Goal: Contribute content: Contribute content

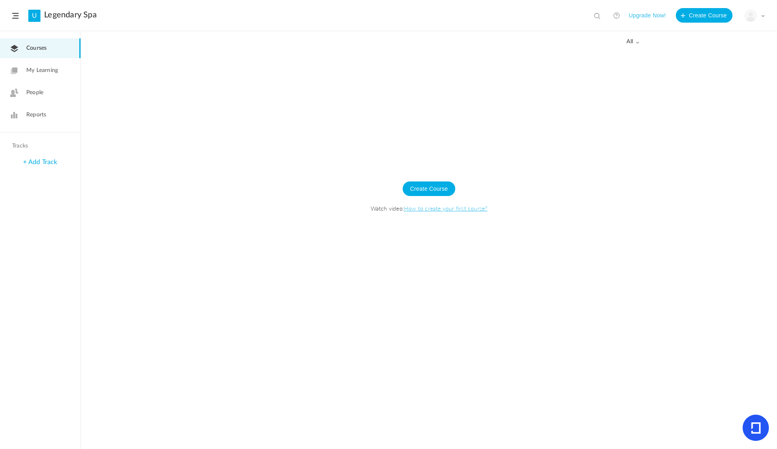
click at [52, 72] on span "My Learning" at bounding box center [42, 70] width 32 height 8
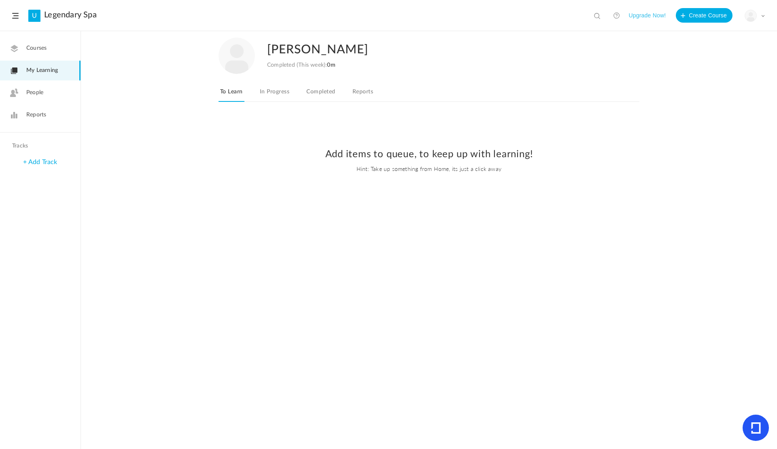
click at [34, 162] on link "+ Add Track" at bounding box center [40, 162] width 34 height 6
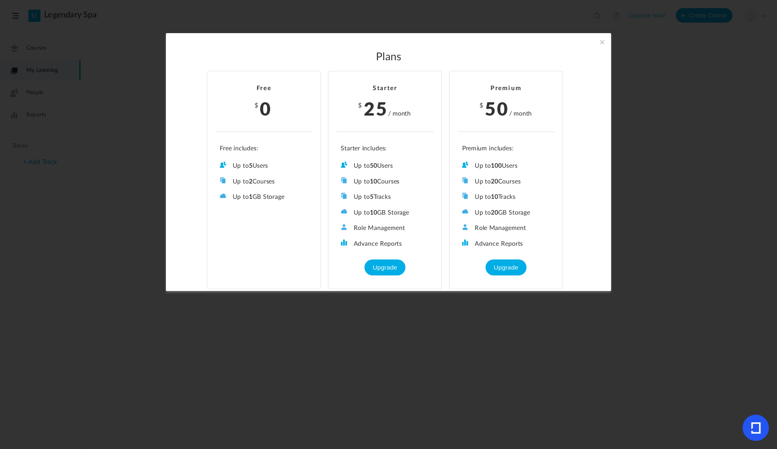
click at [601, 45] on span at bounding box center [601, 42] width 9 height 9
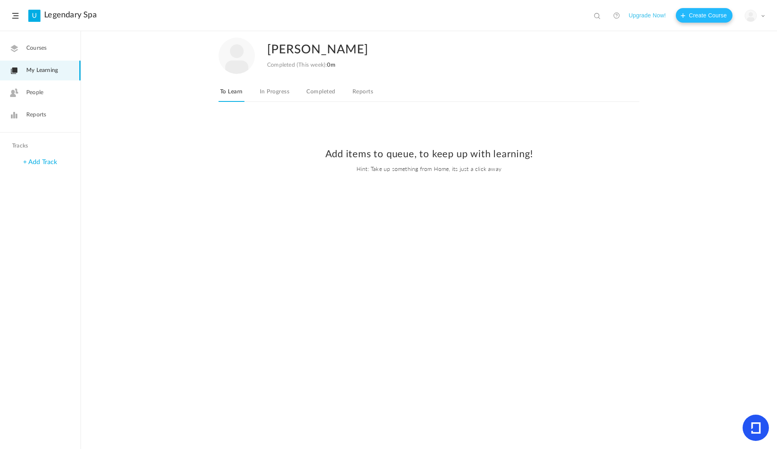
click at [690, 14] on button "Create Course" at bounding box center [704, 15] width 57 height 15
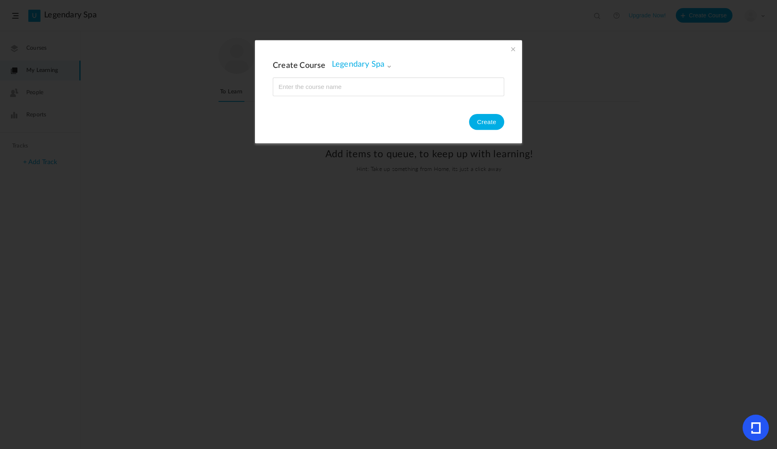
click at [337, 84] on input "name" at bounding box center [388, 87] width 231 height 18
type input "Legendary Spa Introduction"
click at [483, 127] on button "Create" at bounding box center [486, 122] width 35 height 16
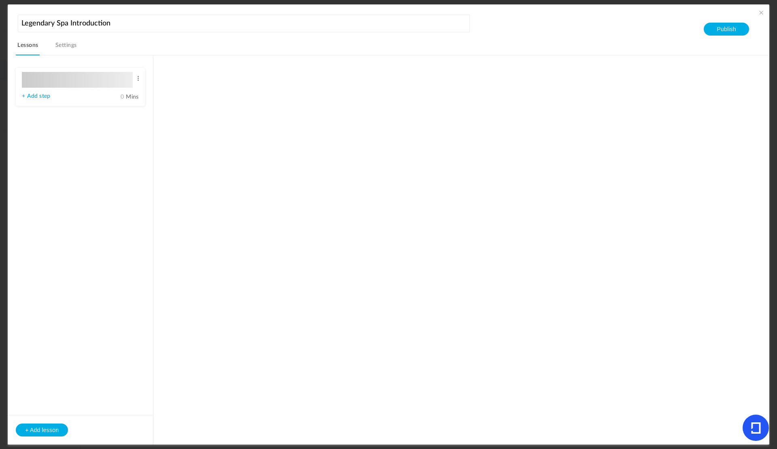
type input "Lesson 1"
type input "0"
type input "Step 1"
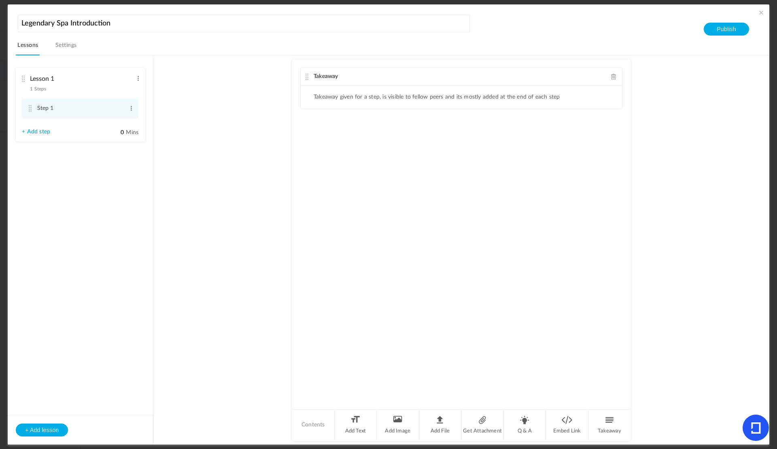
click at [464, 189] on div "Takeaway Takeaway given for a step, is visible to fellow peers and its mostly a…" at bounding box center [461, 233] width 338 height 349
click at [387, 181] on div "Takeaway Takeaway given for a step, is visible to fellow peers and its mostly a…" at bounding box center [461, 233] width 338 height 349
click at [395, 422] on li "Add Image" at bounding box center [398, 425] width 42 height 30
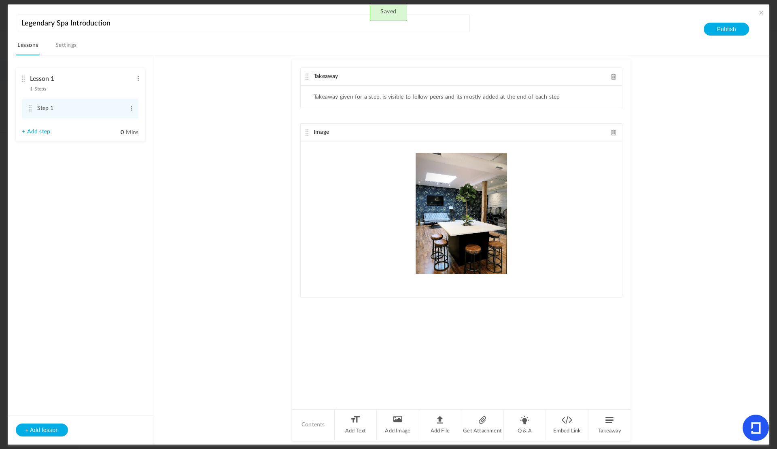
click at [554, 249] on img at bounding box center [461, 213] width 299 height 121
click at [391, 283] on div at bounding box center [461, 214] width 321 height 144
click at [465, 255] on img at bounding box center [461, 213] width 299 height 121
click at [611, 132] on span at bounding box center [614, 132] width 6 height 6
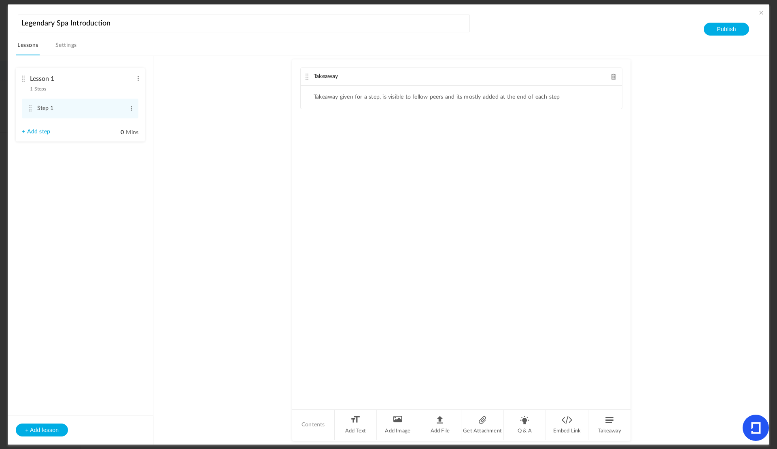
click at [374, 136] on div "Takeaway Takeaway given for a step, is visible to fellow peers and its mostly a…" at bounding box center [461, 233] width 338 height 349
click at [363, 427] on li "Add Text" at bounding box center [356, 425] width 42 height 30
click at [368, 146] on p at bounding box center [461, 147] width 309 height 10
click at [410, 330] on div "Takeaway Takeaway given for a step, is visible to fellow peers and its mostly a…" at bounding box center [461, 233] width 338 height 349
click at [531, 239] on div "Takeaway Takeaway given for a step, is visible to fellow peers and its mostly a…" at bounding box center [461, 233] width 338 height 349
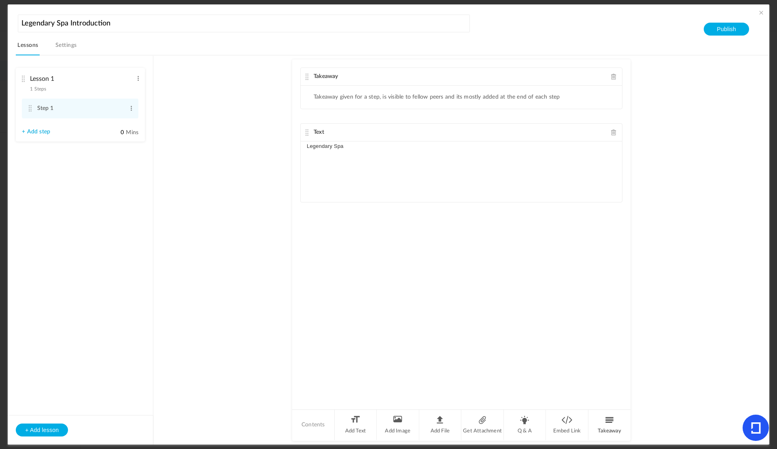
click at [606, 421] on li "Takeaway" at bounding box center [609, 425] width 42 height 30
click at [415, 247] on li "Takeaway given for a step, is visible to fellow peers and its mostly added at t…" at bounding box center [436, 246] width 246 height 7
click at [394, 231] on div "Takeaway" at bounding box center [461, 226] width 321 height 18
click at [356, 248] on li "Takeaway given for a step, is visible to fellow peers and its mostly added at t…" at bounding box center [436, 246] width 246 height 7
click at [345, 246] on li "Takeaway given for a step, is visible to fellow peers and its mostly added at t…" at bounding box center [436, 246] width 246 height 7
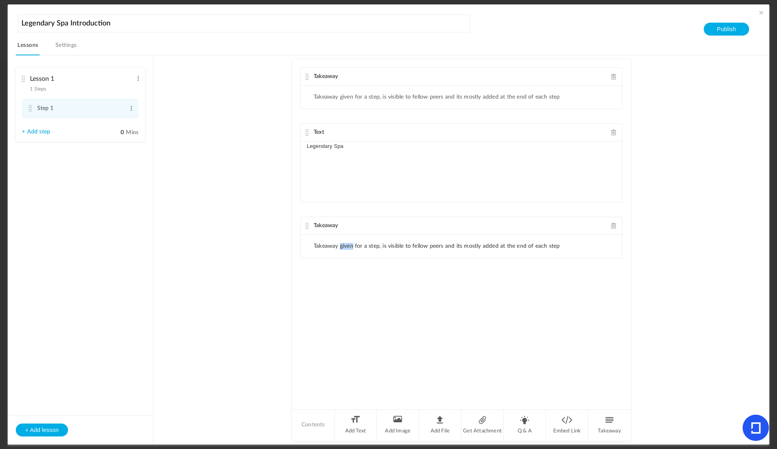
click at [345, 245] on li "Takeaway given for a step, is visible to fellow peers and its mostly added at t…" at bounding box center [436, 246] width 246 height 7
click at [407, 244] on li "Takeaway given for a step, is visible to fellow peers and its mostly added at t…" at bounding box center [436, 246] width 246 height 7
click at [568, 249] on ul "Takeaway given for a step, is visible to fellow peers and its mostly added at t…" at bounding box center [461, 246] width 321 height 23
click at [704, 353] on au-course-substep "Takeaway Takeaway given for a step, is visible to fellow peers and its mostly a…" at bounding box center [461, 250] width 596 height 390
click at [525, 426] on li "Q & A" at bounding box center [525, 425] width 42 height 30
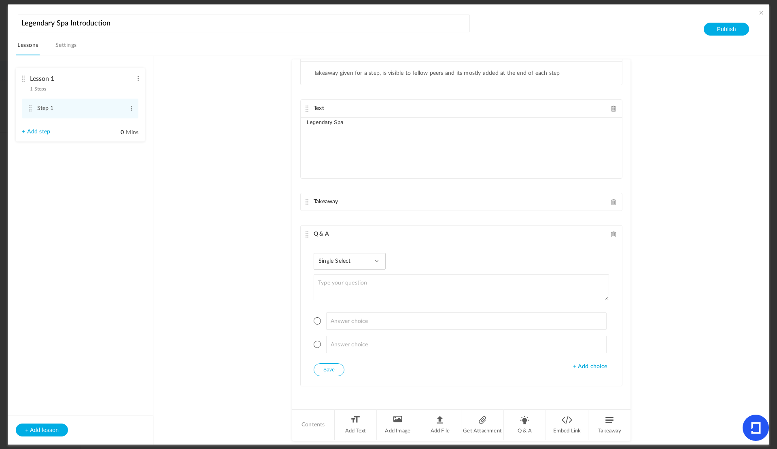
scroll to position [24, 0]
drag, startPoint x: 350, startPoint y: 177, endPoint x: 393, endPoint y: 386, distance: 213.4
click at [393, 386] on div "Takeaway Takeaway given for a step, is visible to fellow peers and its mostly a…" at bounding box center [461, 233] width 338 height 349
click at [322, 392] on div "Takeaway Takeaway given for a step, is visible to fellow peers and its mostly a…" at bounding box center [461, 233] width 338 height 349
click at [617, 198] on div "Takeaway" at bounding box center [461, 202] width 321 height 18
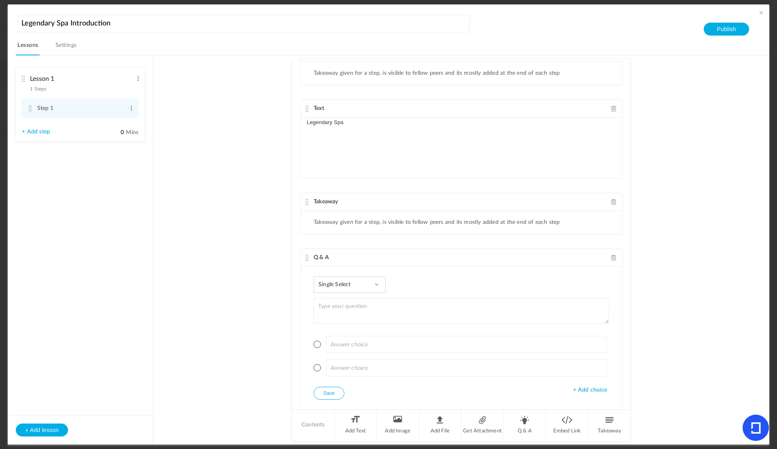
scroll to position [47, 0]
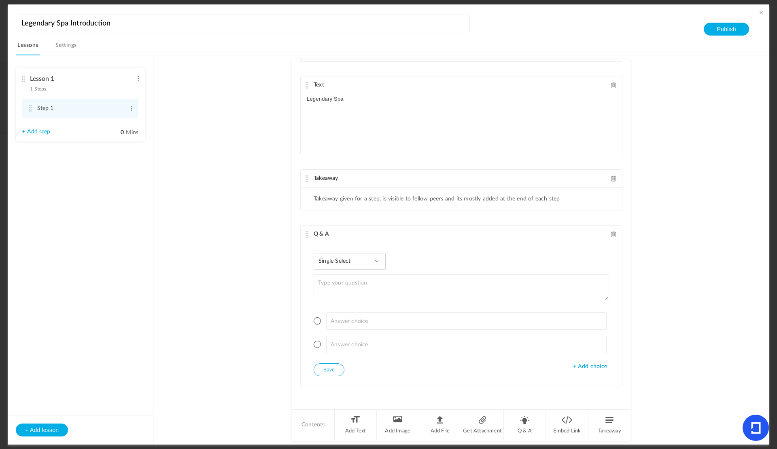
click at [611, 180] on span at bounding box center [614, 179] width 6 height 6
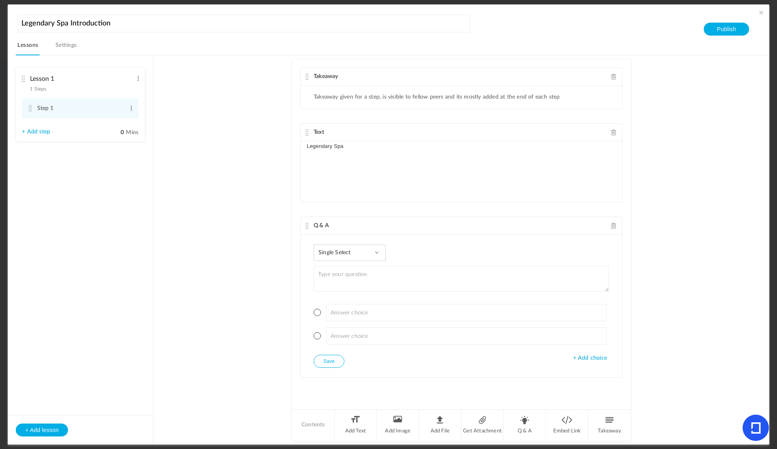
click at [618, 75] on div "Takeaway" at bounding box center [461, 77] width 321 height 18
click at [612, 77] on span at bounding box center [614, 77] width 6 height 6
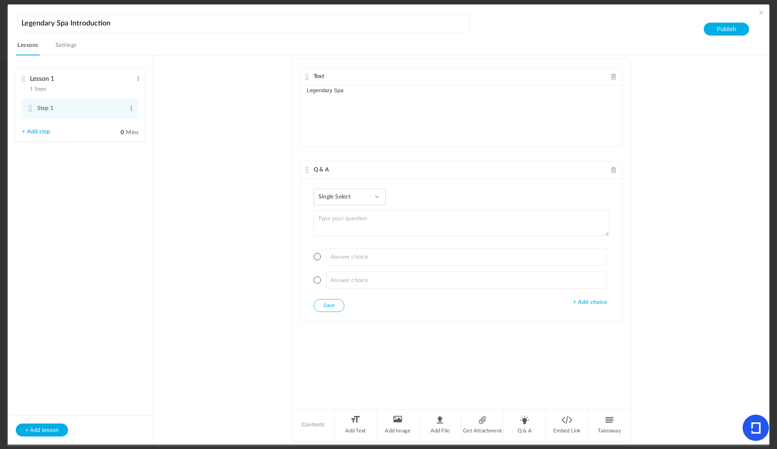
click at [402, 95] on p "Legendary Spa" at bounding box center [461, 91] width 309 height 10
click at [464, 156] on div "Text Legendary Spa Introduction Q & A Single Select Single Select Multi Select …" at bounding box center [461, 233] width 338 height 349
click at [391, 433] on li "Add Image" at bounding box center [398, 425] width 42 height 30
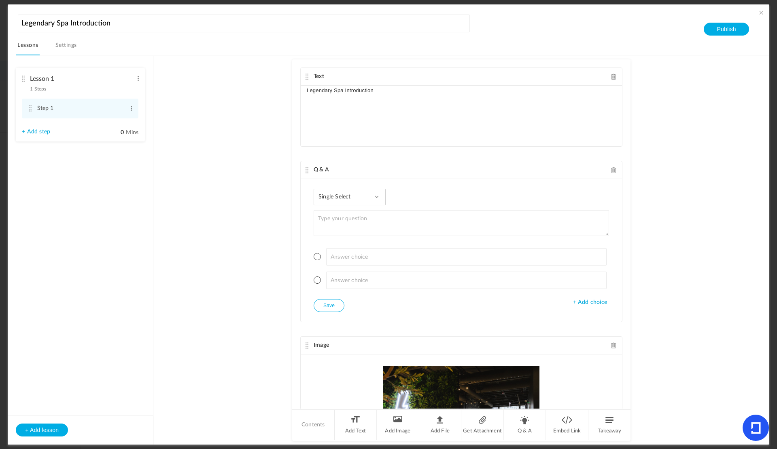
click at [372, 195] on div "Single Select Single Select Multi Select True or False Paragraph Answer" at bounding box center [349, 197] width 72 height 17
click at [650, 240] on au-course-substep "Text Legendary Spa Introduction Q & A Single Select Single Select Multi Select …" at bounding box center [461, 250] width 596 height 390
click at [611, 167] on span at bounding box center [614, 170] width 6 height 6
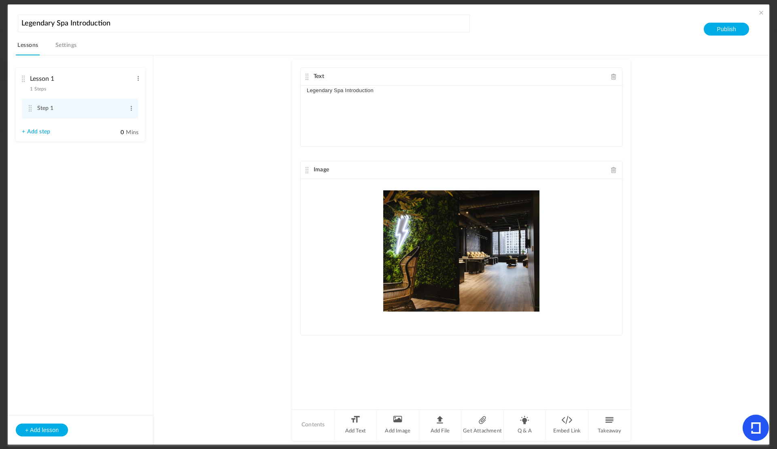
click at [414, 125] on div "Legendary Spa Introduction" at bounding box center [461, 116] width 321 height 61
click at [432, 393] on div "Text Legendary Spa Introduction Image Upload your file here" at bounding box center [461, 233] width 338 height 349
click at [520, 425] on li "Q & A" at bounding box center [525, 425] width 42 height 30
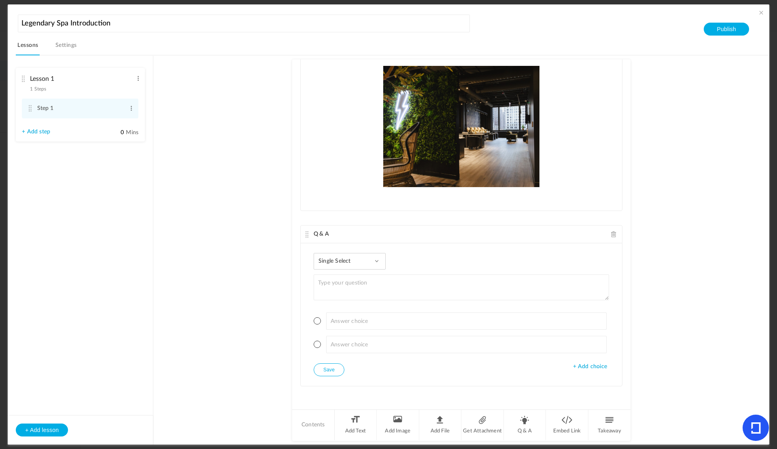
click at [373, 263] on div "Single Select Single Select Multi Select True or False Paragraph Answer" at bounding box center [349, 261] width 72 height 17
click at [350, 329] on link "Paragraph Answer" at bounding box center [357, 328] width 76 height 15
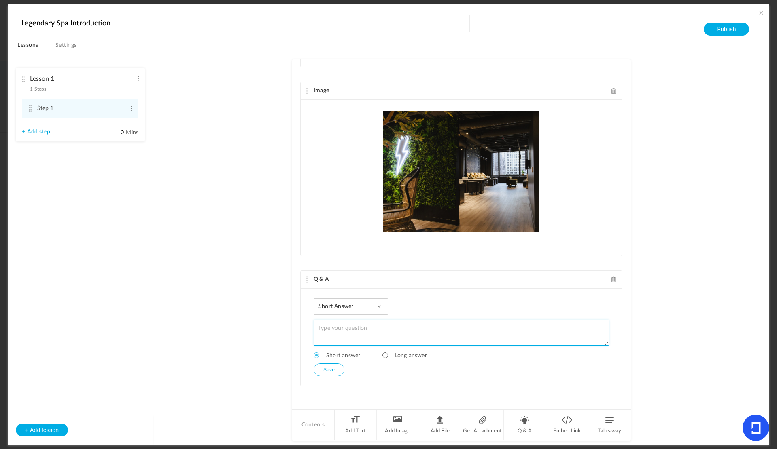
scroll to position [79, 0]
click at [369, 328] on textarea at bounding box center [460, 333] width 295 height 26
type textarea "What are you most excited about when joining the Legendary team?"
click at [400, 356] on span "Long answer" at bounding box center [404, 356] width 44 height 6
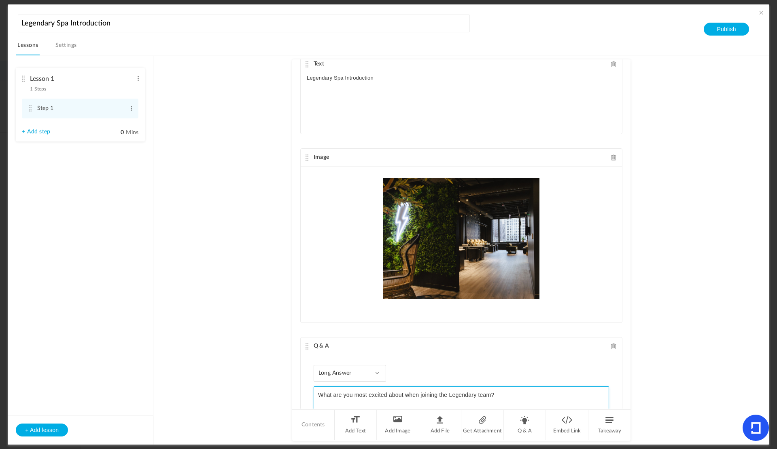
scroll to position [0, 0]
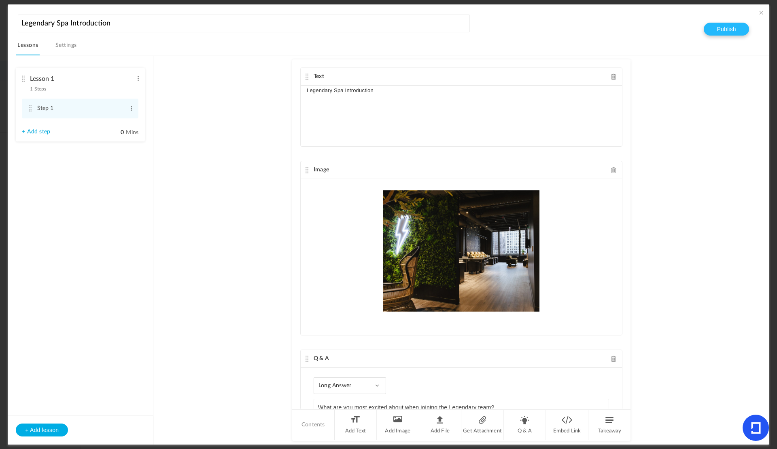
click at [709, 32] on button "Publish" at bounding box center [725, 29] width 45 height 13
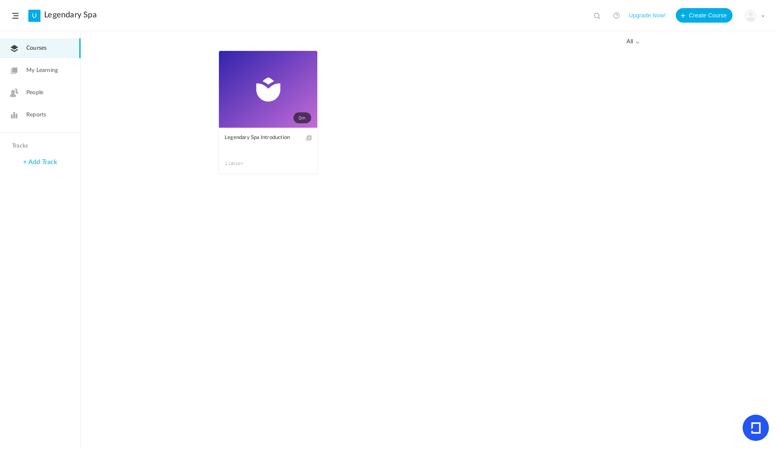
click at [270, 110] on link "0m" at bounding box center [268, 89] width 98 height 77
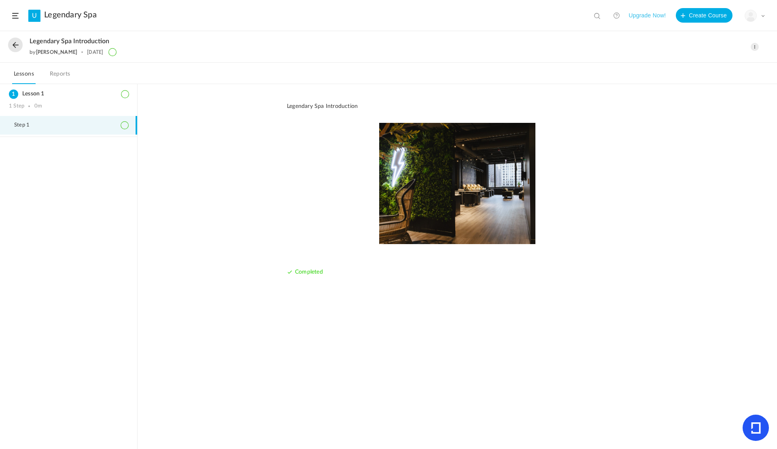
click at [419, 208] on img at bounding box center [457, 183] width 341 height 121
click at [444, 170] on img at bounding box center [457, 183] width 341 height 121
click at [307, 278] on div "Completed" at bounding box center [305, 272] width 36 height 32
click at [436, 195] on img at bounding box center [457, 183] width 341 height 121
click at [343, 104] on p "Legendary Spa Introduction" at bounding box center [457, 106] width 341 height 9
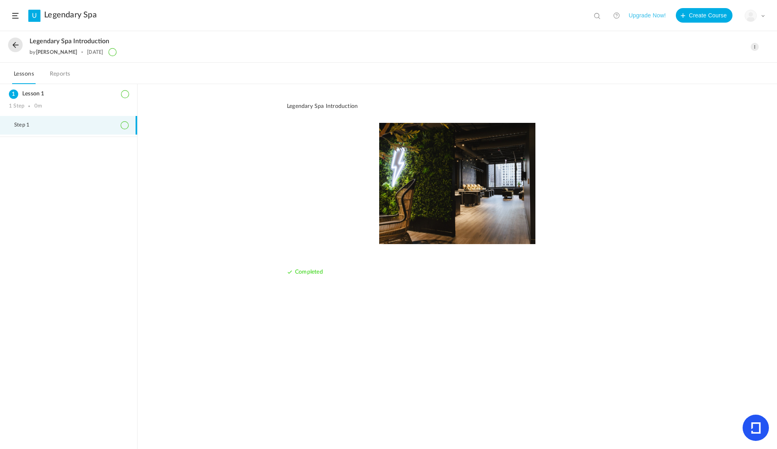
click at [456, 161] on img at bounding box center [457, 183] width 341 height 121
click at [314, 273] on span "Completed" at bounding box center [309, 272] width 28 height 6
click at [31, 100] on div "Lesson 1 1 Step 0m" at bounding box center [68, 100] width 137 height 32
click at [13, 41] on button at bounding box center [15, 45] width 15 height 15
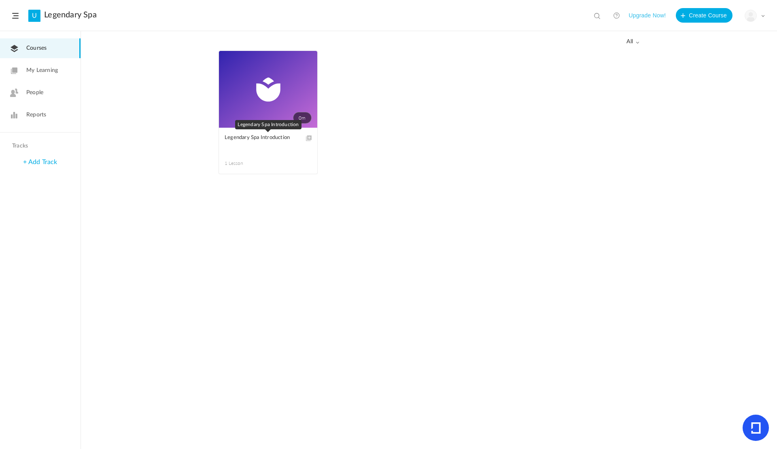
click at [260, 140] on span "Legendary Spa Introduction" at bounding box center [261, 137] width 75 height 9
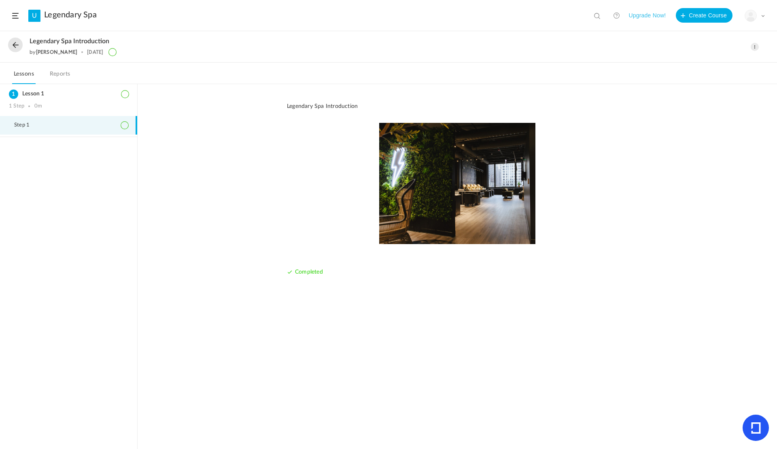
click at [17, 43] on button at bounding box center [15, 45] width 15 height 15
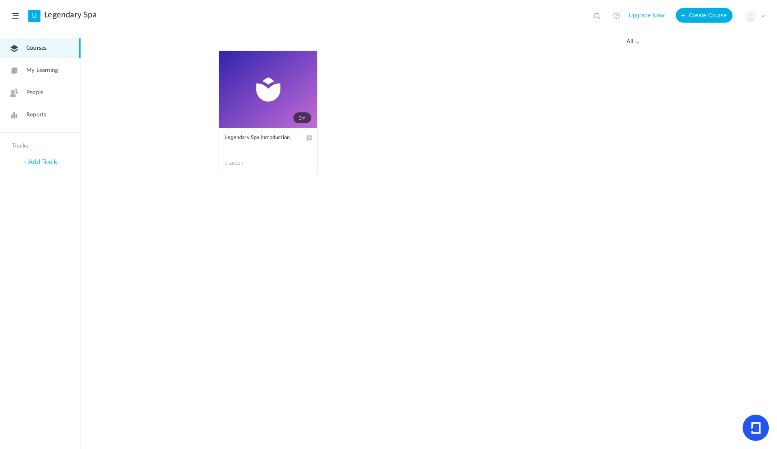
click at [32, 44] on span "Courses" at bounding box center [36, 48] width 20 height 8
click at [0, 0] on span at bounding box center [0, 0] width 0 height 0
click at [0, 0] on link "Edit" at bounding box center [0, 0] width 0 height 0
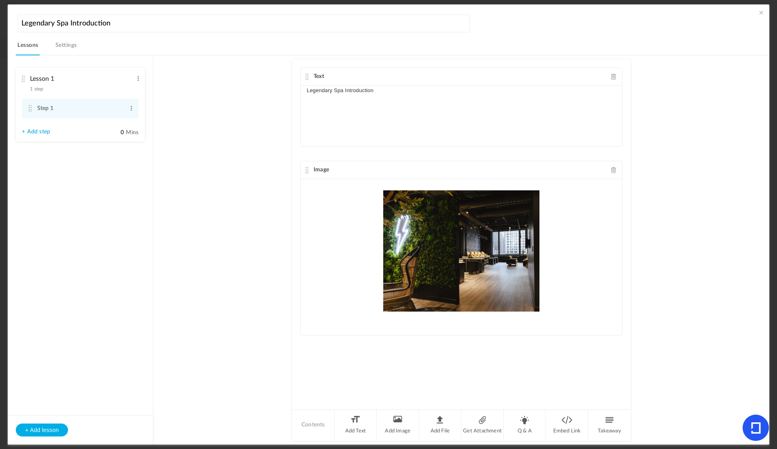
click at [420, 354] on div "Text Legendary Spa Introduction Image" at bounding box center [461, 233] width 338 height 349
click at [525, 423] on li "Q & A" at bounding box center [525, 425] width 42 height 30
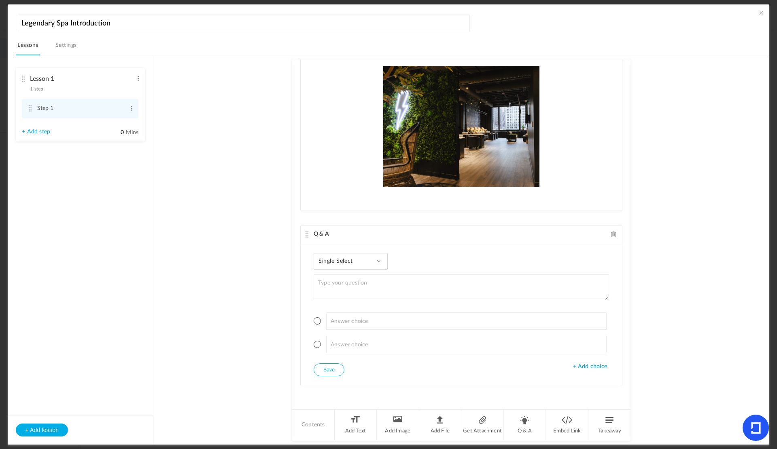
click at [350, 260] on span "Single Select" at bounding box center [338, 261] width 40 height 7
click at [354, 328] on link "Paragraph Answer" at bounding box center [357, 328] width 76 height 15
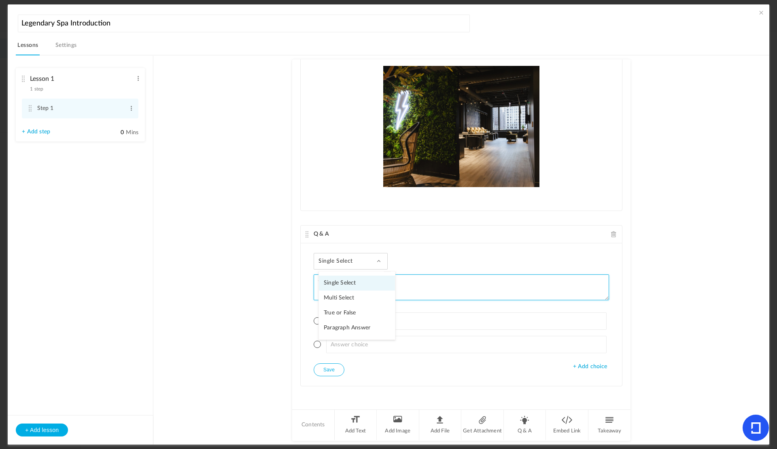
scroll to position [79, 0]
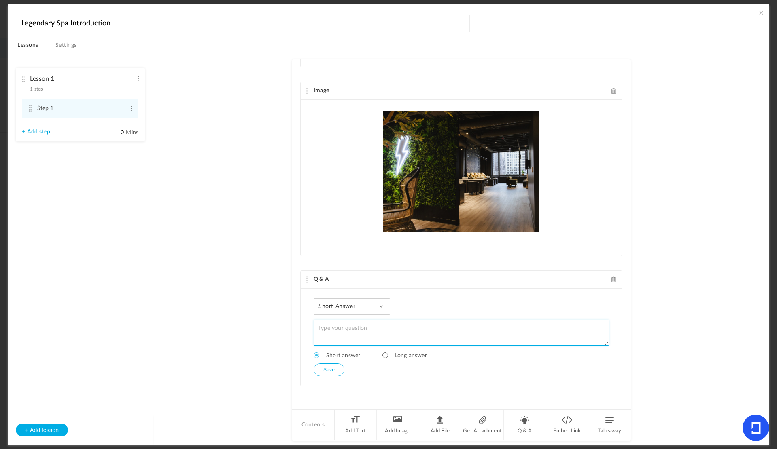
click at [368, 330] on textarea at bounding box center [460, 333] width 295 height 26
type textarea "What are you most excited about as you join the Legendary team?"
click at [384, 356] on span at bounding box center [385, 356] width 6 height 6
click at [338, 372] on button "Save" at bounding box center [328, 370] width 31 height 13
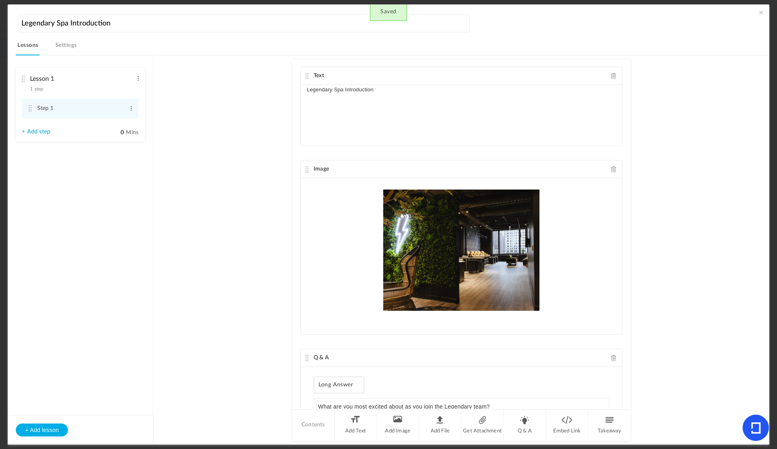
scroll to position [0, 0]
click at [383, 92] on p "Legendary Spa Introduction" at bounding box center [461, 91] width 309 height 10
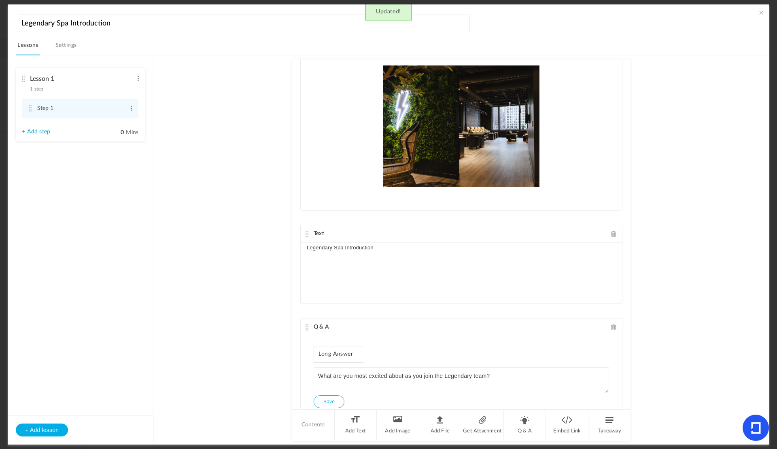
scroll to position [64, 0]
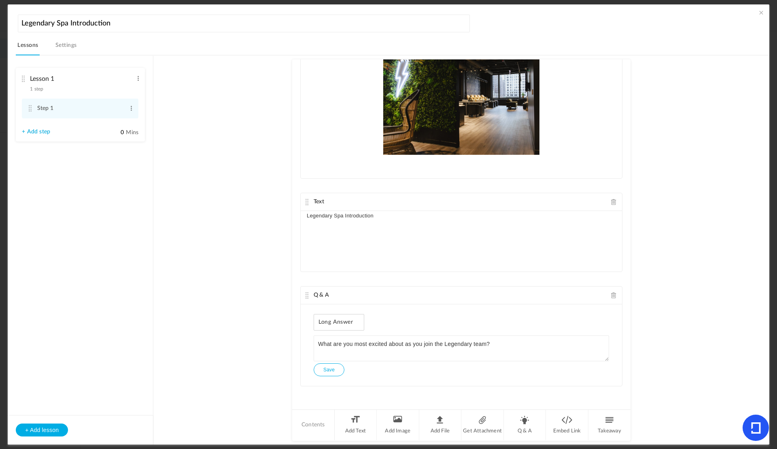
click at [382, 228] on div "Legendary Spa Introduction" at bounding box center [461, 241] width 321 height 61
click at [330, 372] on button "Save" at bounding box center [328, 370] width 31 height 13
click at [762, 11] on span at bounding box center [761, 12] width 8 height 8
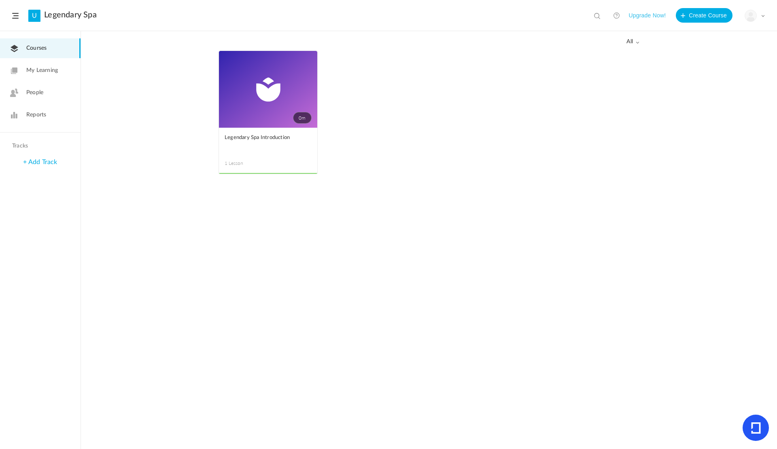
click at [267, 93] on link "0m" at bounding box center [268, 89] width 98 height 77
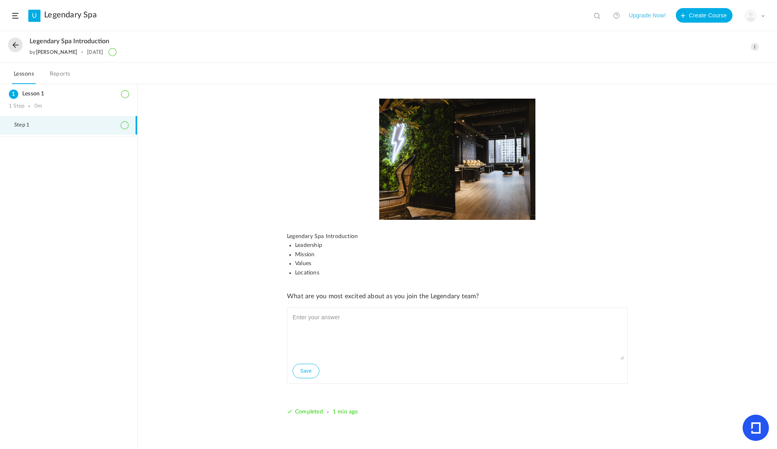
scroll to position [4, 0]
click at [405, 195] on img at bounding box center [457, 158] width 341 height 121
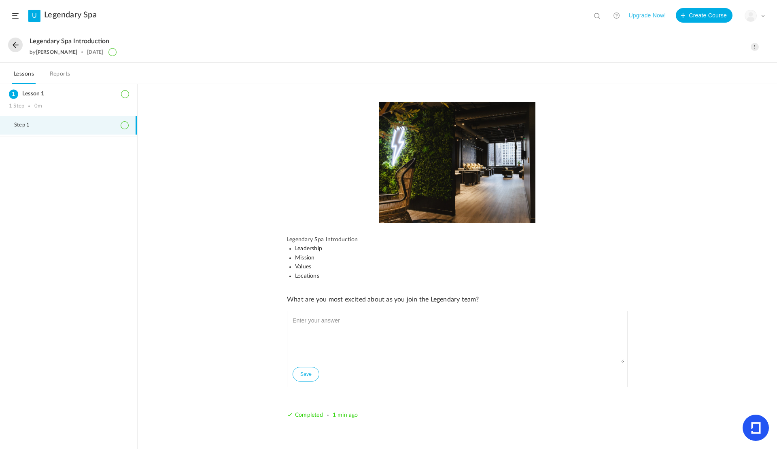
click at [756, 47] on span at bounding box center [754, 47] width 8 height 8
click at [736, 154] on div "Legendary Spa Introduction Leadership Mission Values Locations What are you mos…" at bounding box center [457, 266] width 639 height 365
